Goal: Find specific page/section: Find specific page/section

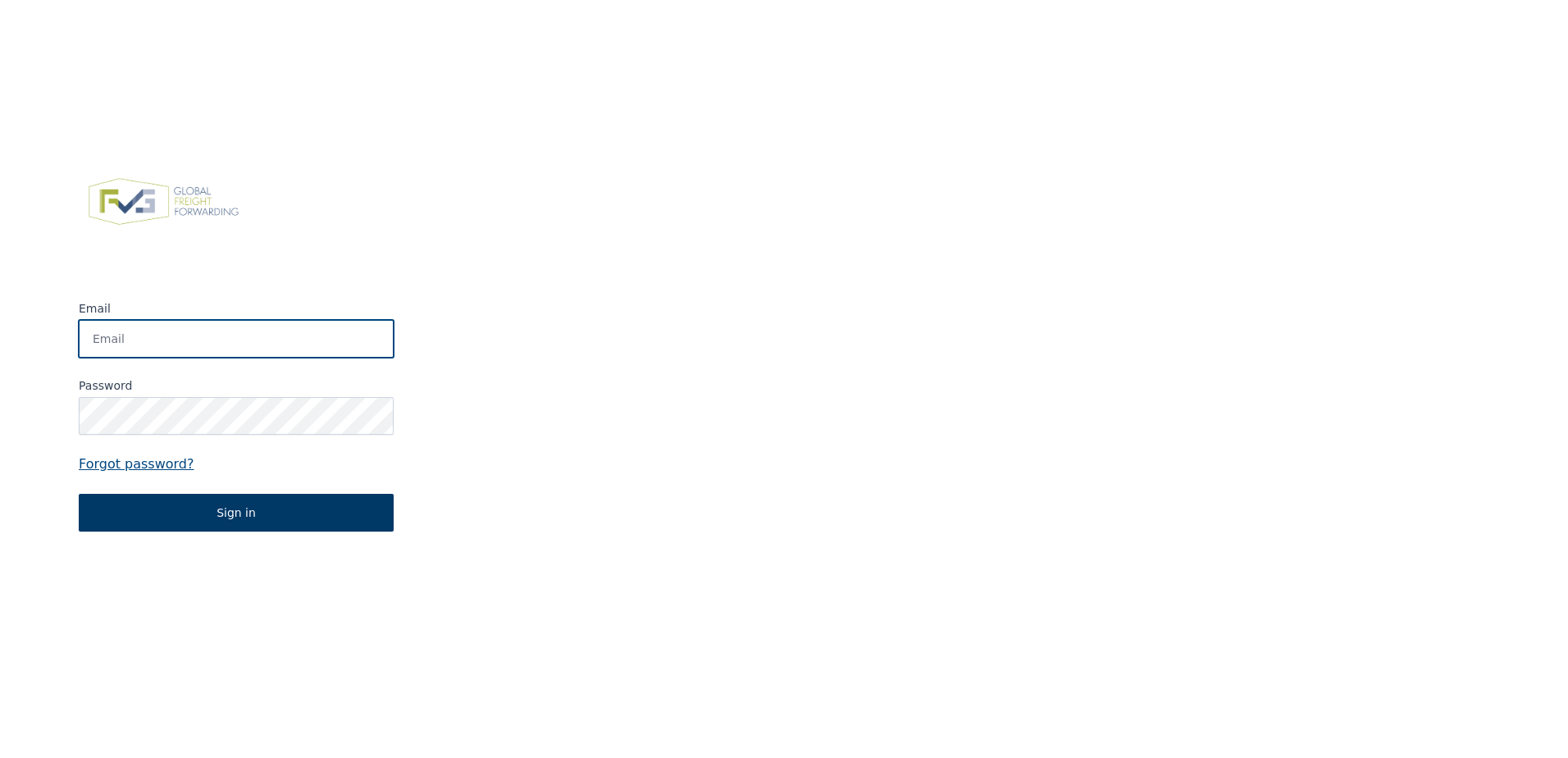
type input "info@schulte-naturstein.de"
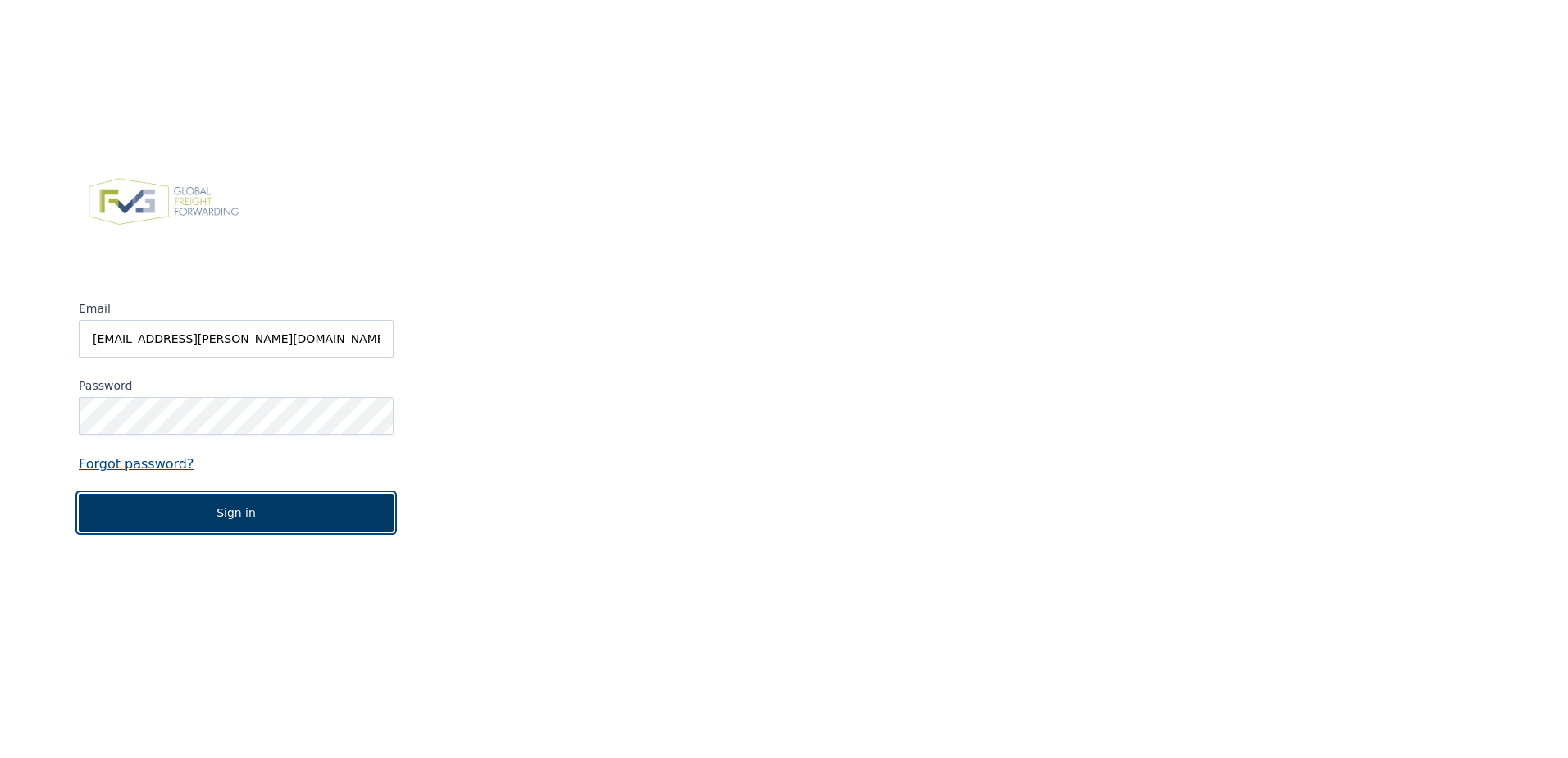
click at [215, 516] on button "Sign in" at bounding box center [236, 513] width 315 height 38
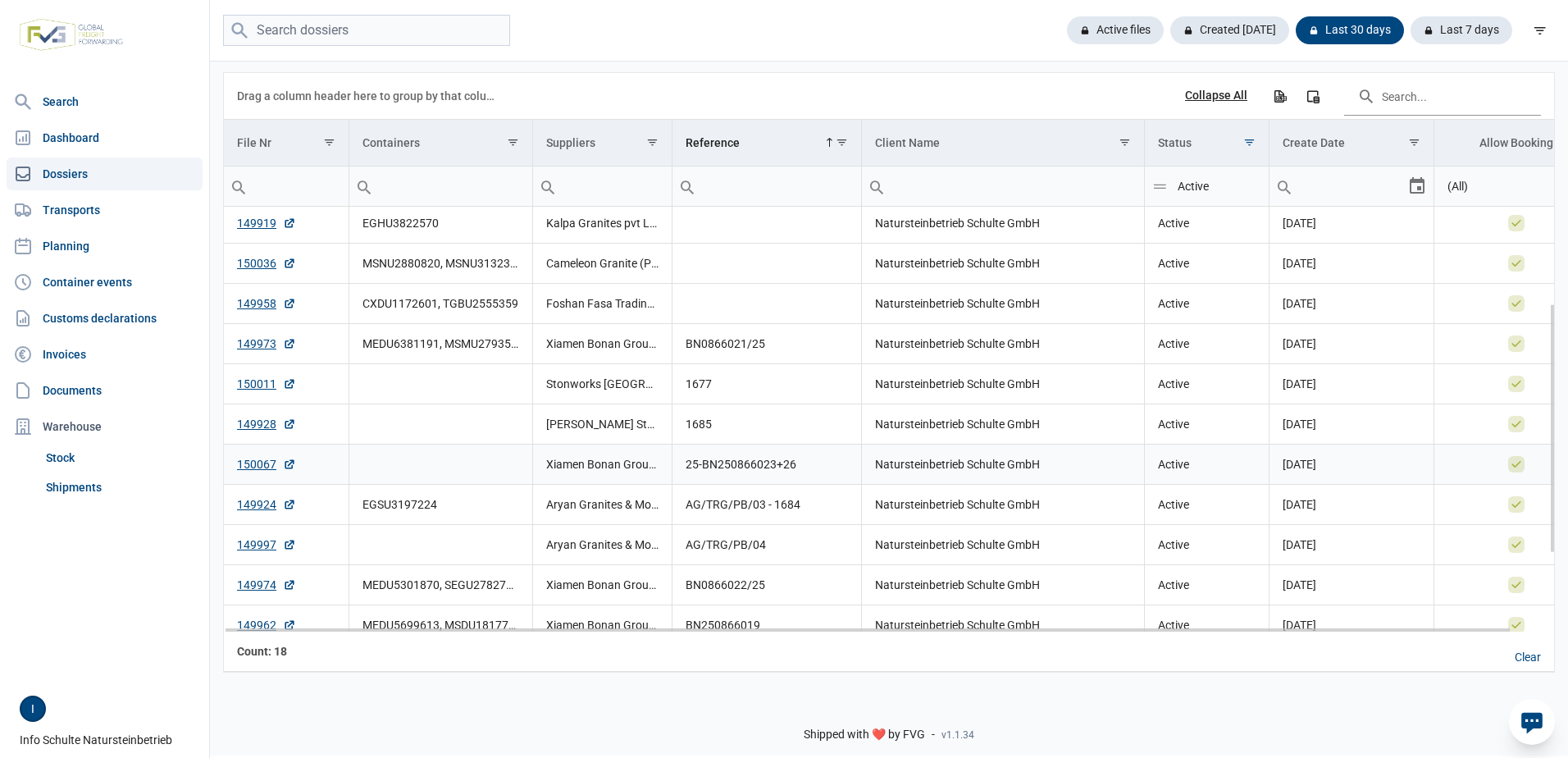
scroll to position [299, 0]
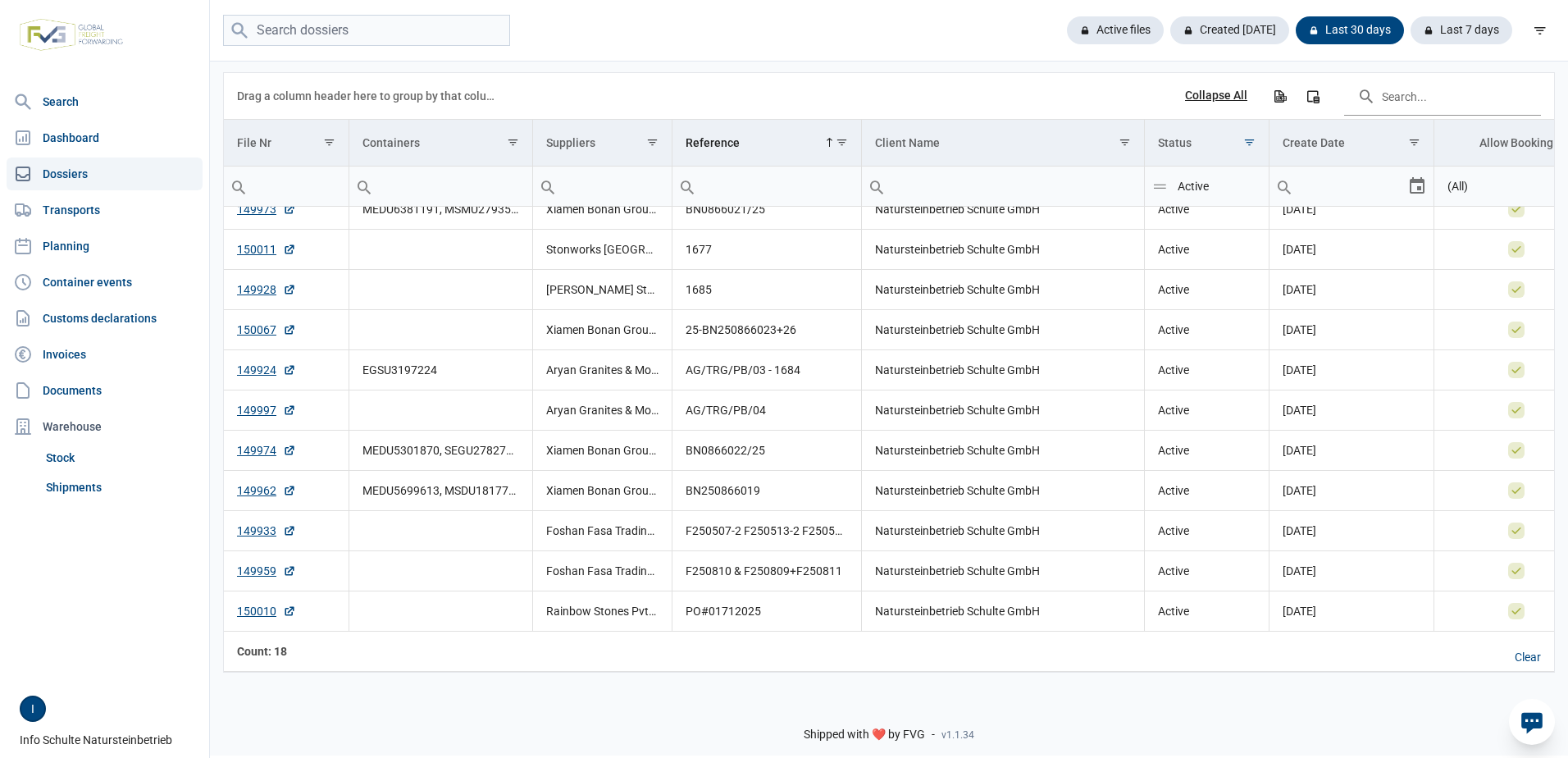
click at [73, 172] on link "Dossiers" at bounding box center [105, 173] width 196 height 33
click at [305, 31] on input "search" at bounding box center [367, 31] width 287 height 32
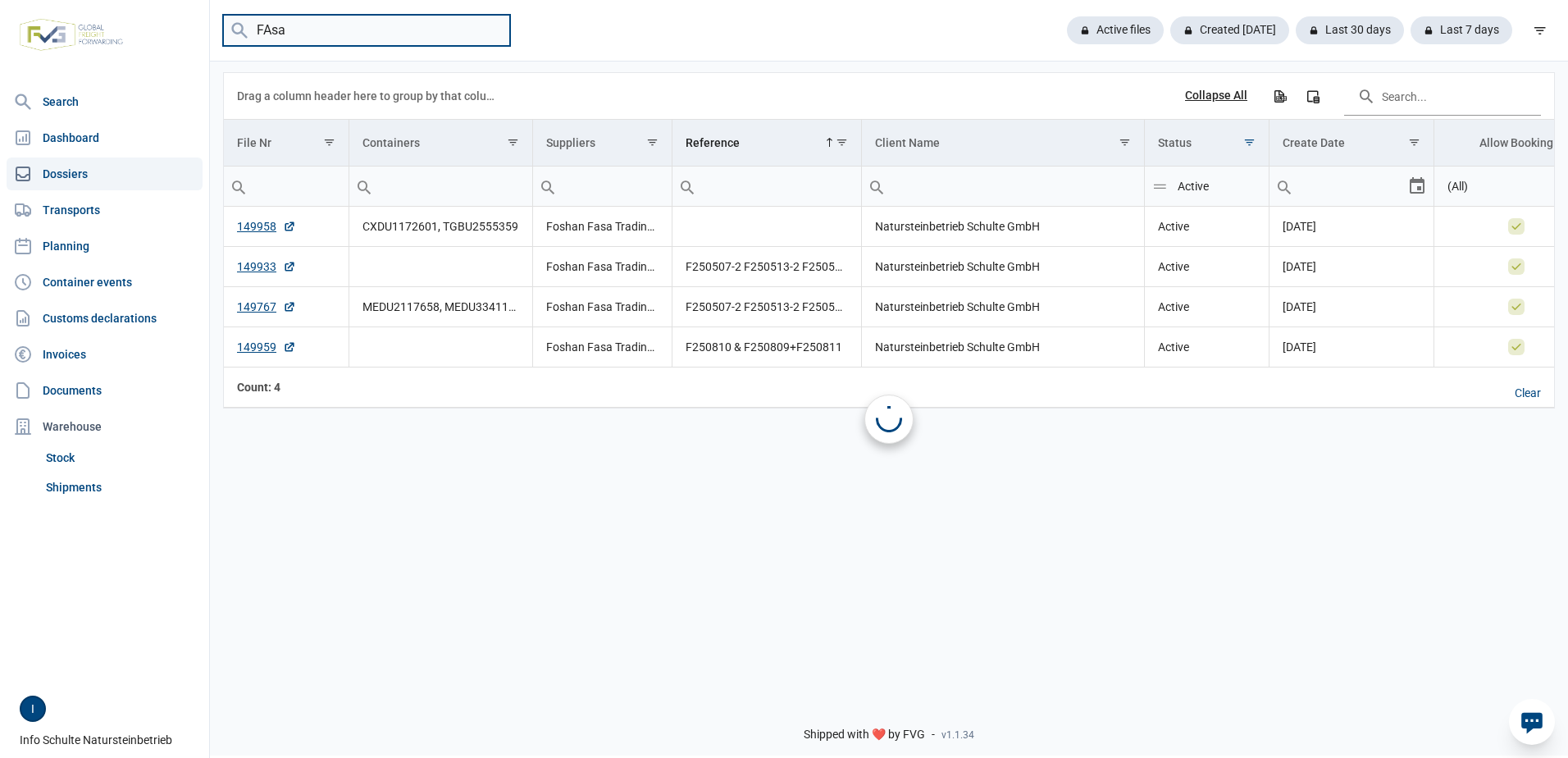
scroll to position [0, 0]
click at [266, 310] on link "149767" at bounding box center [267, 307] width 59 height 17
drag, startPoint x: 327, startPoint y: 32, endPoint x: 232, endPoint y: 34, distance: 95.0
click at [232, 34] on menu "FAsa" at bounding box center [367, 31] width 287 height 32
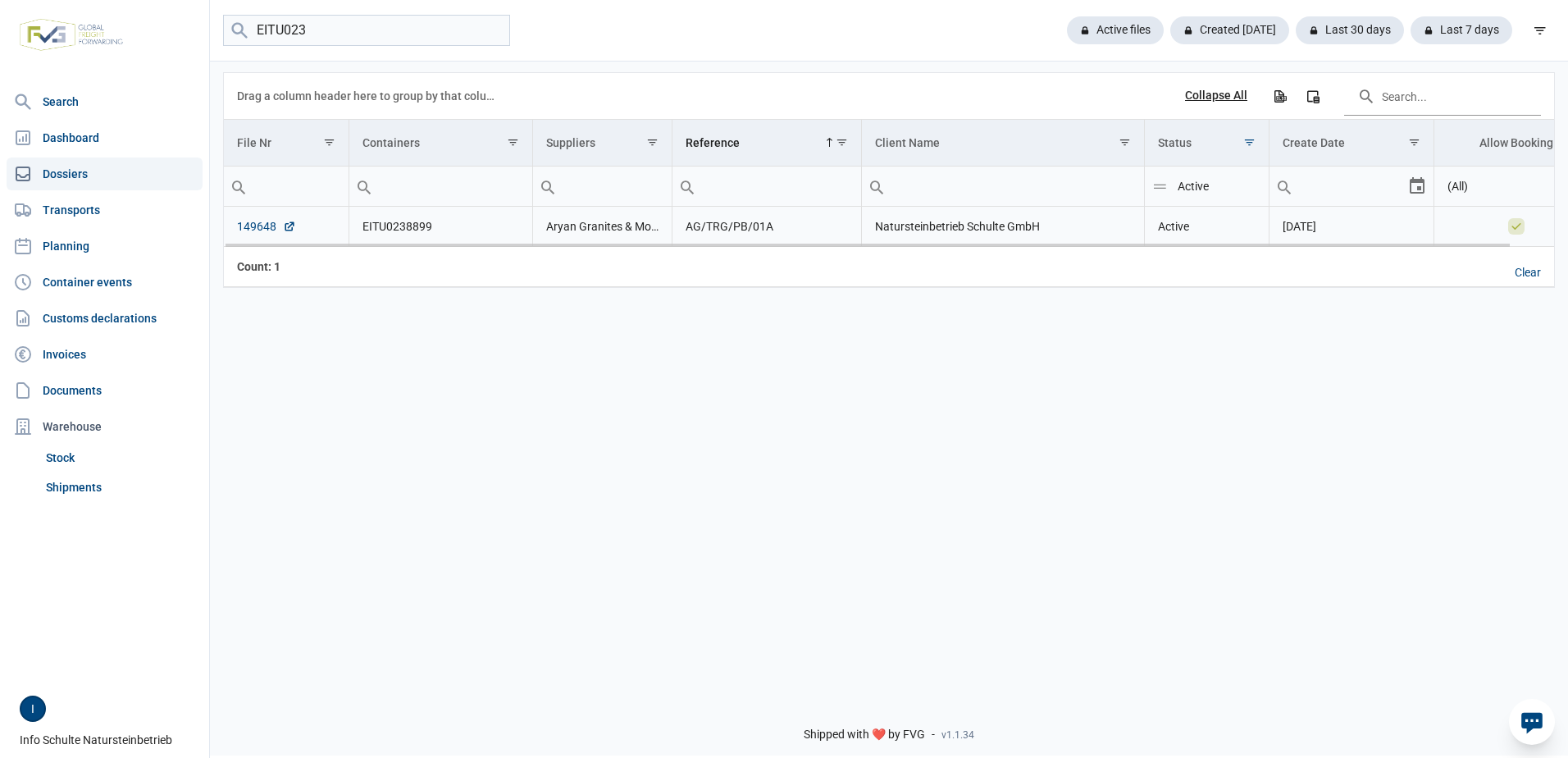
click at [252, 226] on link "149648" at bounding box center [267, 227] width 59 height 17
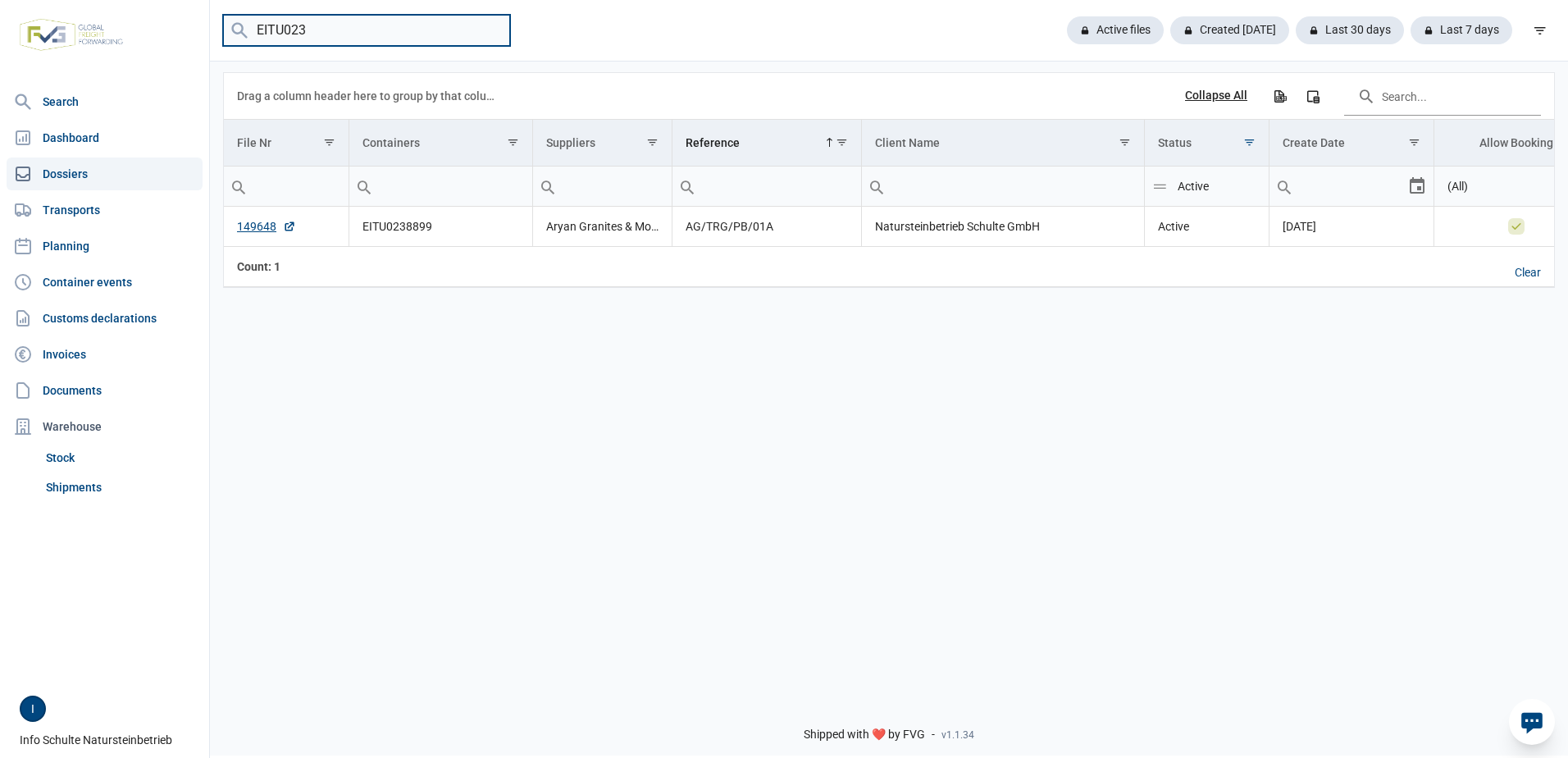
drag, startPoint x: 326, startPoint y: 32, endPoint x: 244, endPoint y: 22, distance: 82.6
click at [244, 22] on menu "EITU023" at bounding box center [367, 31] width 287 height 32
type input "Fasa"
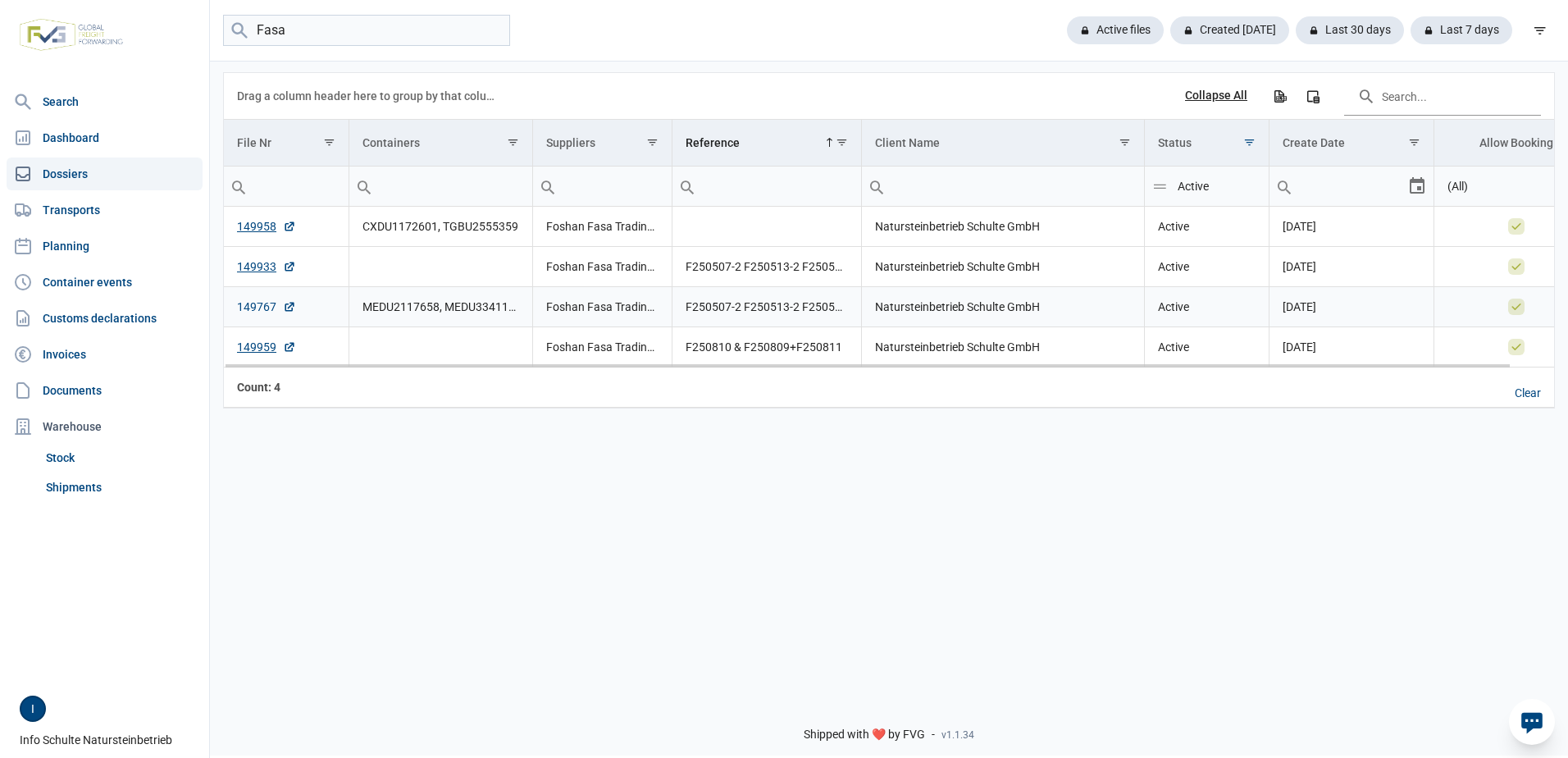
click at [267, 309] on link "149767" at bounding box center [267, 307] width 59 height 17
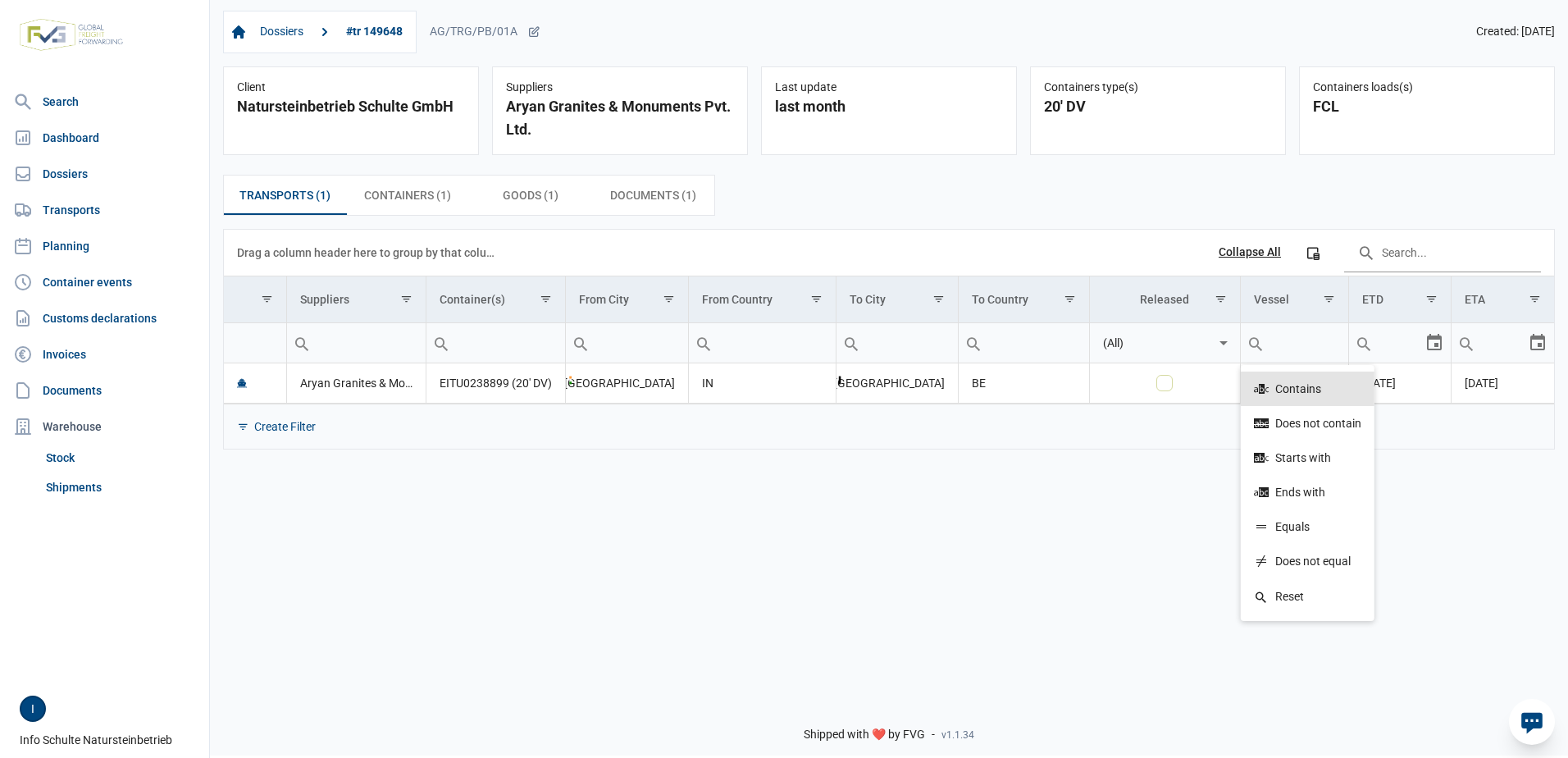
click at [1153, 610] on div "Dossiers #tr 149648 AG/TRG/PB/01A Created: 16-07-2025 Client Natursteinbetrieb …" at bounding box center [888, 342] width 1358 height 689
